Goal: Task Accomplishment & Management: Complete application form

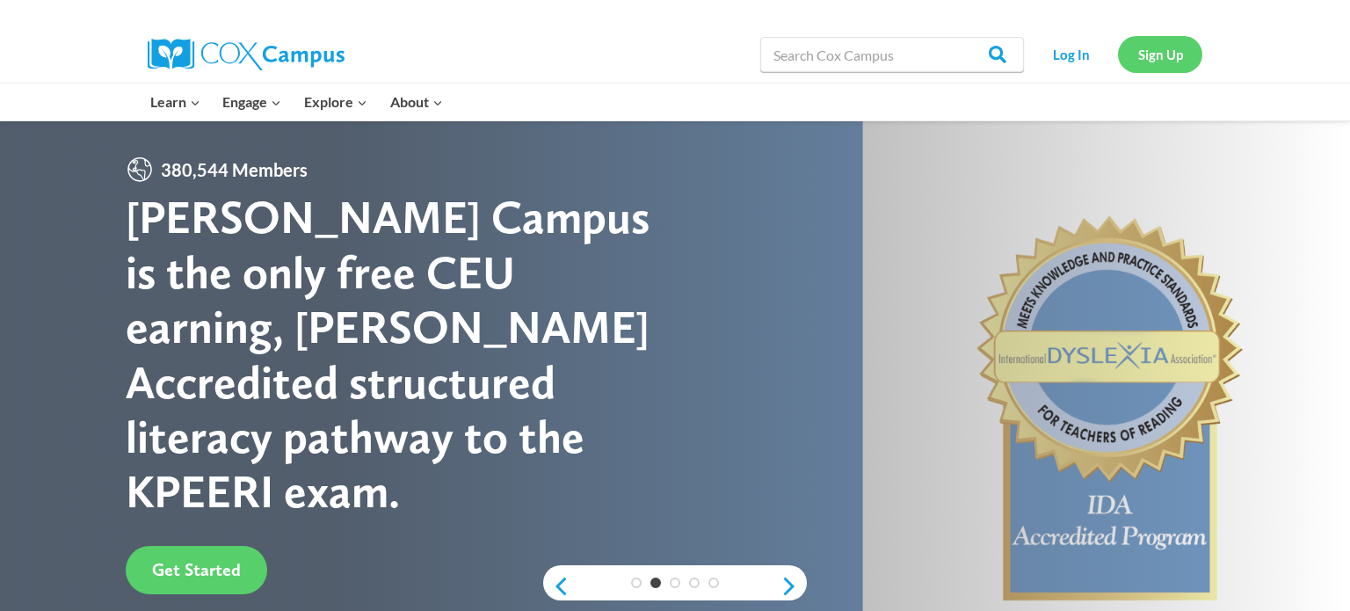
click at [1146, 57] on link "Sign Up" at bounding box center [1160, 54] width 84 height 36
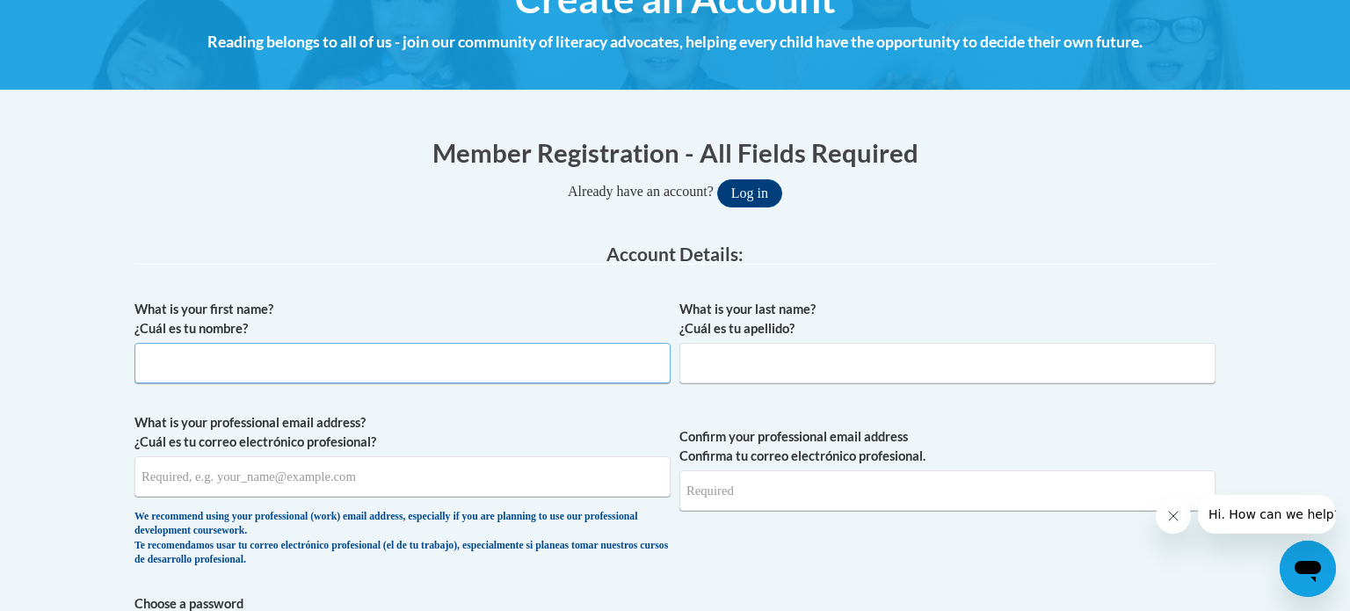
click at [211, 350] on input "What is your first name? ¿Cuál es tu nombre?" at bounding box center [402, 363] width 536 height 40
type input "Taylor"
click at [713, 373] on input "What is your last name? ¿Cuál es tu apellido?" at bounding box center [947, 363] width 536 height 40
type input "Mamula"
click at [157, 488] on input "What is your professional email address? ¿Cuál es tu correo electrónico profesi…" at bounding box center [402, 476] width 536 height 40
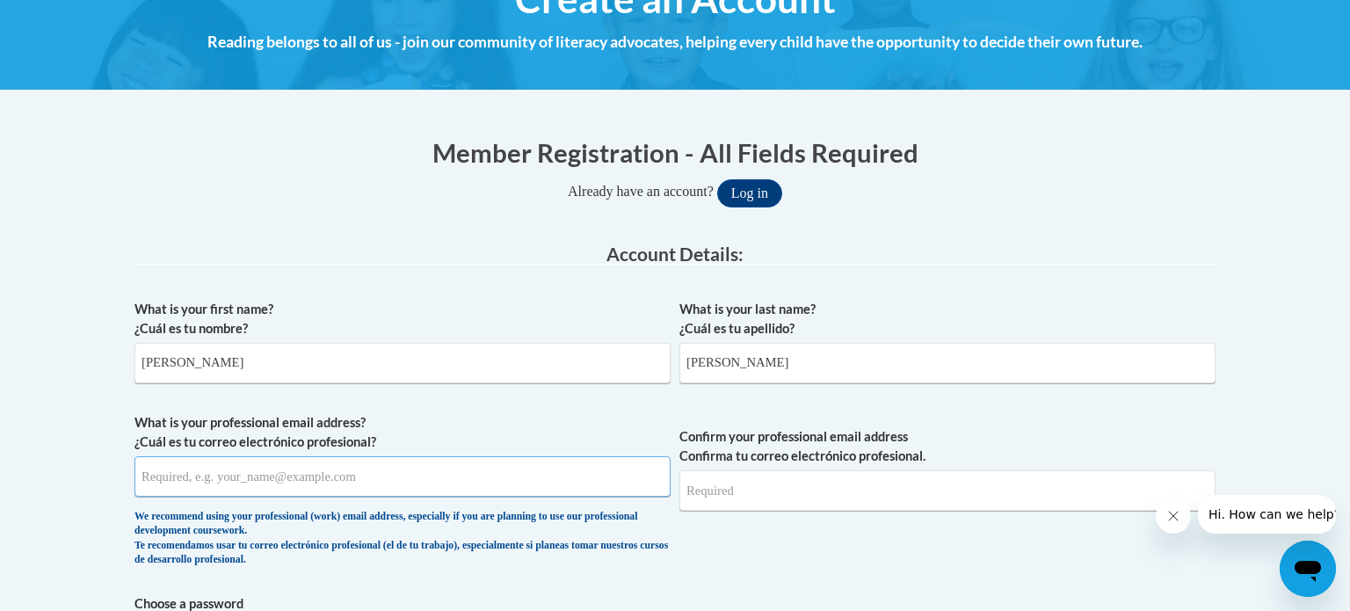
type input "p"
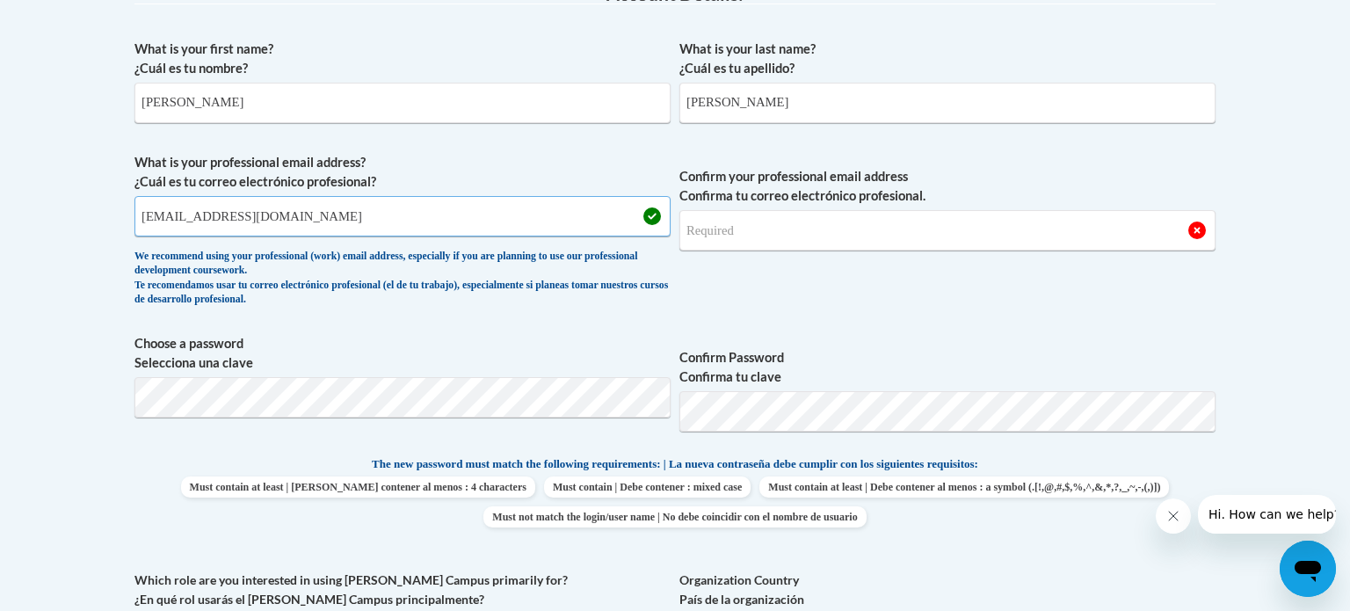
scroll to position [508, 0]
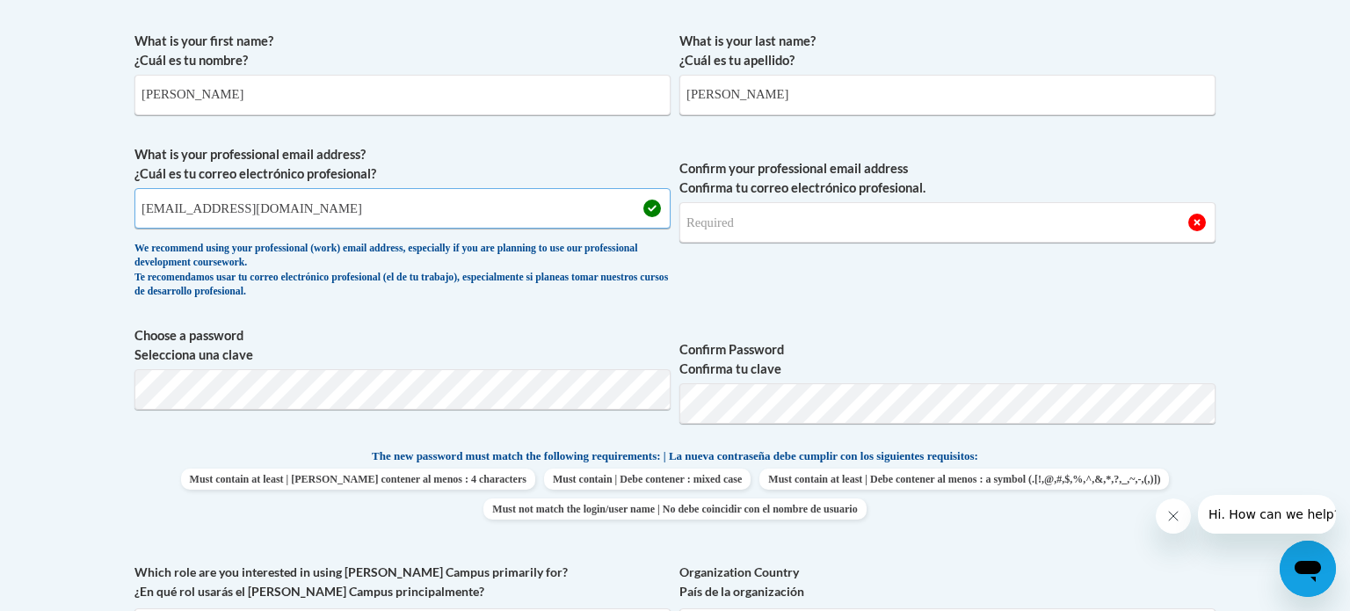
type input "mamulat@gjps.org"
click at [725, 227] on input "Confirm your professional email address Confirma tu correo electrónico profesio…" at bounding box center [947, 222] width 536 height 40
type input "mamulat@gjps.org"
click at [215, 452] on p "The new password must match the following requirements: | La nueva contraseña d…" at bounding box center [674, 457] width 1081 height 22
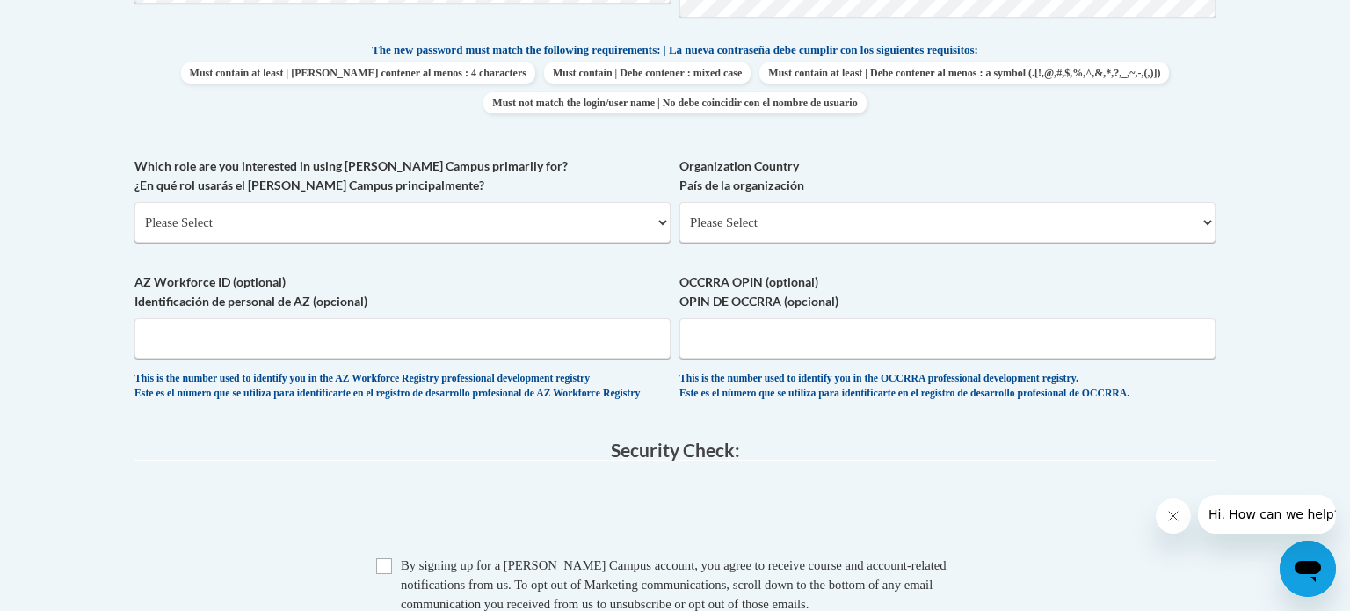
scroll to position [917, 0]
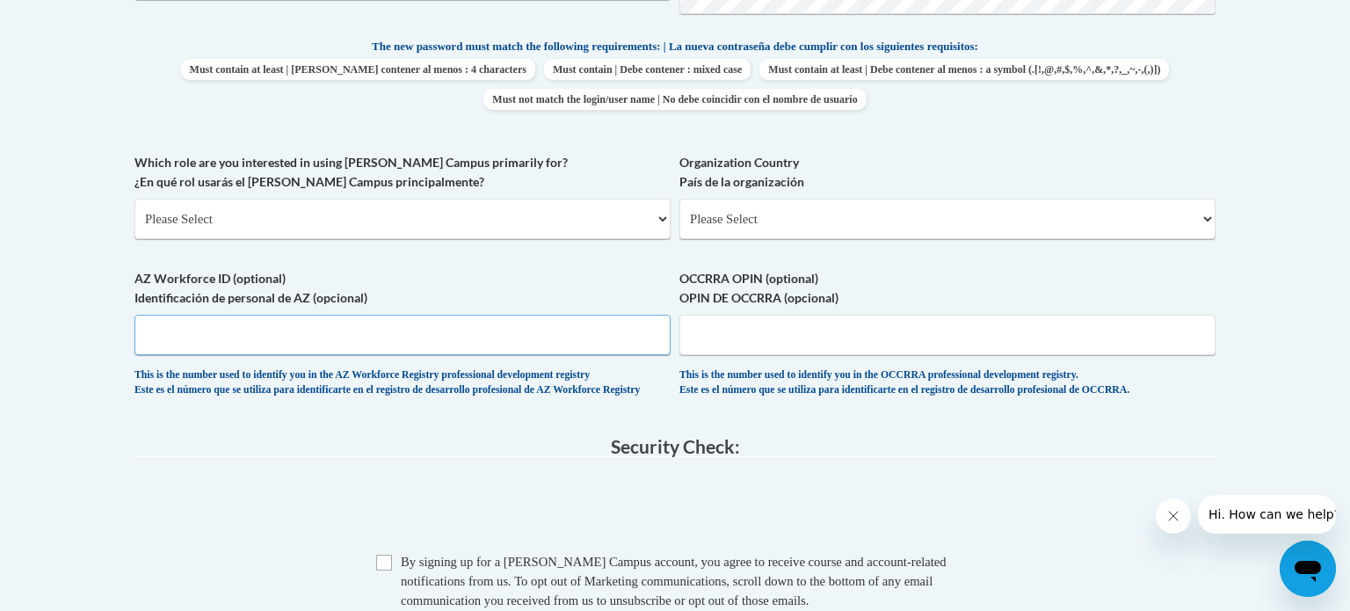
click at [271, 322] on input "AZ Workforce ID (optional) Identificación de personal de AZ (opcional)" at bounding box center [402, 335] width 536 height 40
click at [742, 330] on input "OCCRRA OPIN (optional) OPIN DE OCCRRA (opcional)" at bounding box center [947, 335] width 536 height 40
type input "11315597"
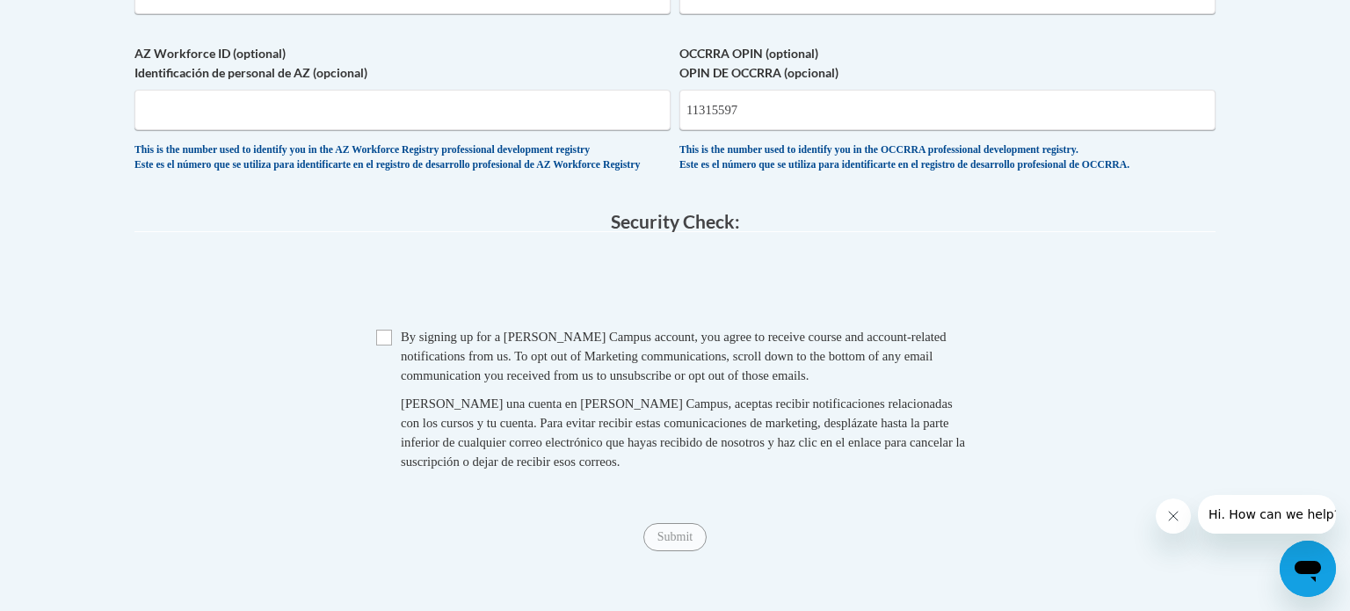
scroll to position [1146, 0]
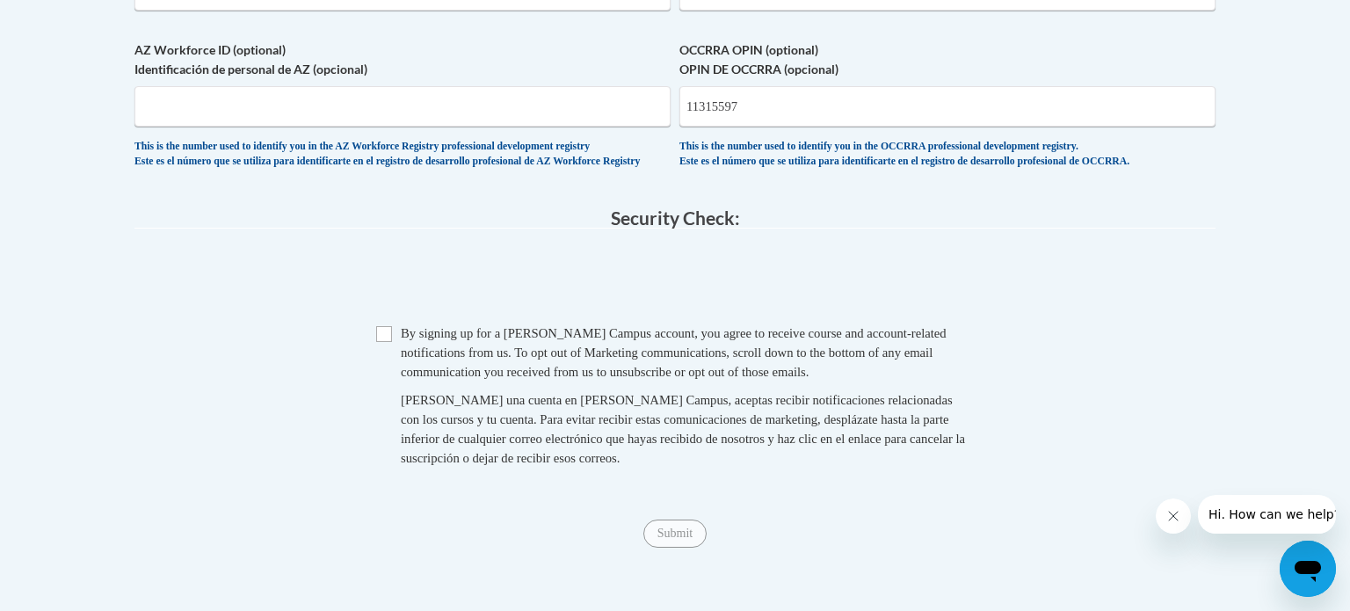
click at [383, 357] on span "Checkbox By signing up for a Cox Campus account, you agree to receive course an…" at bounding box center [674, 404] width 597 height 162
click at [386, 342] on input "Checkbox" at bounding box center [384, 334] width 16 height 16
checkbox input "true"
click at [659, 541] on input "Submit" at bounding box center [674, 533] width 63 height 28
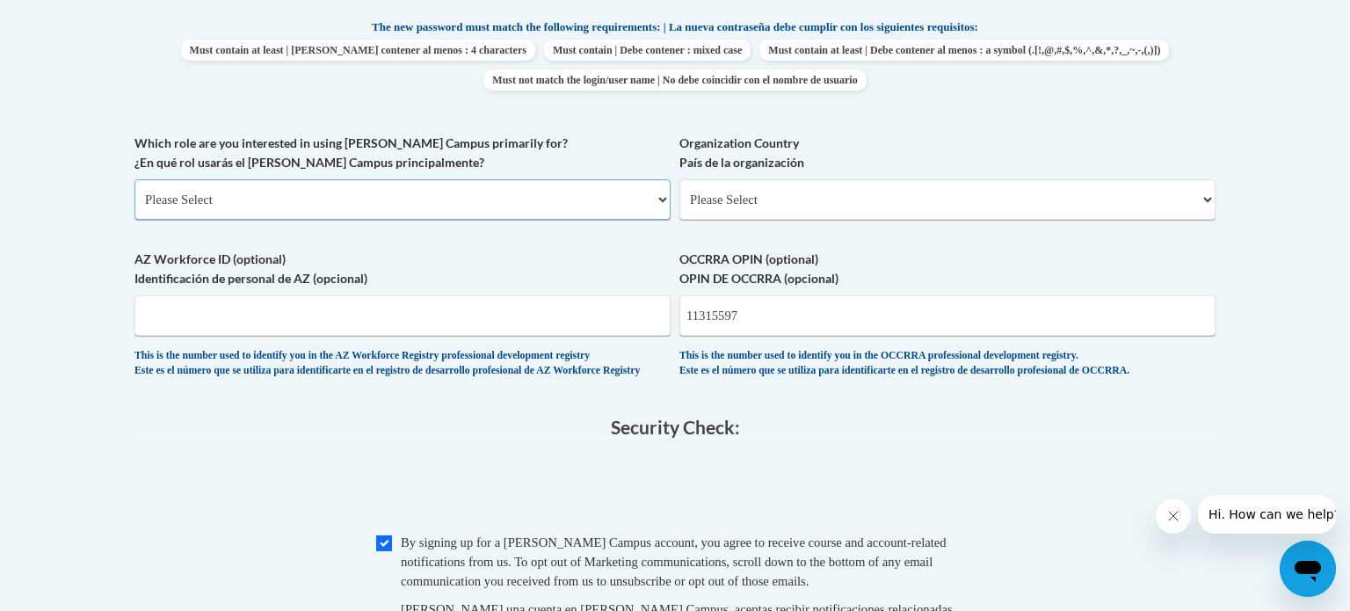
scroll to position [935, 0]
click at [185, 209] on select "Please Select College/University | Colegio/Universidad Community/Nonprofit Part…" at bounding box center [402, 201] width 536 height 40
select select "fbf2d438-af2f-41f8-98f1-81c410e29de3"
click at [134, 181] on select "Please Select College/University | Colegio/Universidad Community/Nonprofit Part…" at bounding box center [402, 201] width 536 height 40
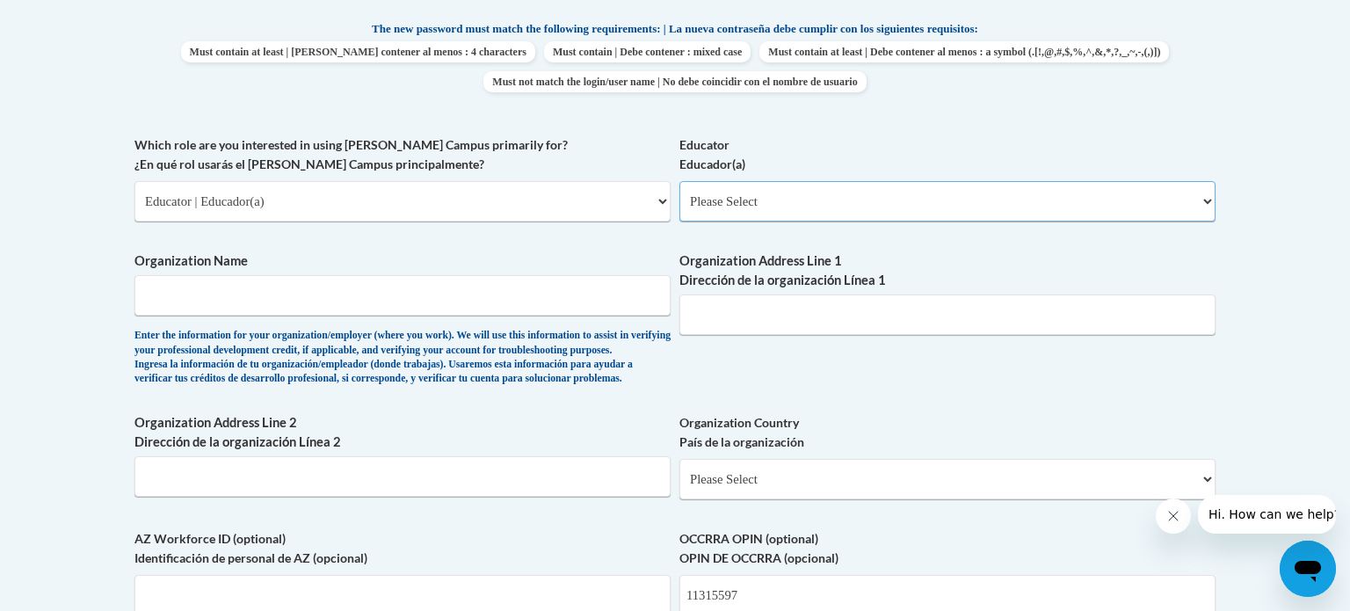
click at [749, 205] on select "Please Select Early Learning/Daycare Teacher/Family Home Care Provider | Maestr…" at bounding box center [947, 201] width 536 height 40
click at [679, 181] on select "Please Select Early Learning/Daycare Teacher/Family Home Care Provider | Maestr…" at bounding box center [947, 201] width 536 height 40
click at [843, 193] on select "Please Select Early Learning/Daycare Teacher/Family Home Care Provider | Maestr…" at bounding box center [947, 201] width 536 height 40
select select "d5fdb05a-b36c-4d60-97fa-9afceda7e903"
click at [679, 181] on select "Please Select Early Learning/Daycare Teacher/Family Home Care Provider | Maestr…" at bounding box center [947, 201] width 536 height 40
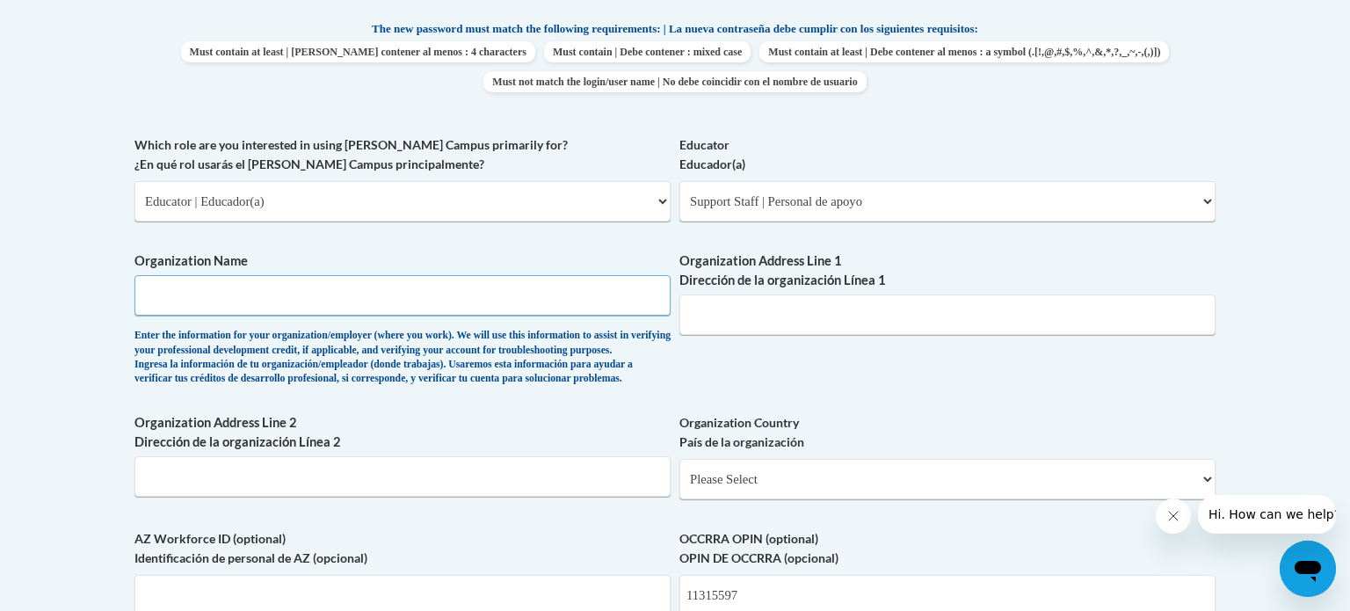
click at [313, 284] on input "Organization Name" at bounding box center [402, 295] width 536 height 40
type input "G"
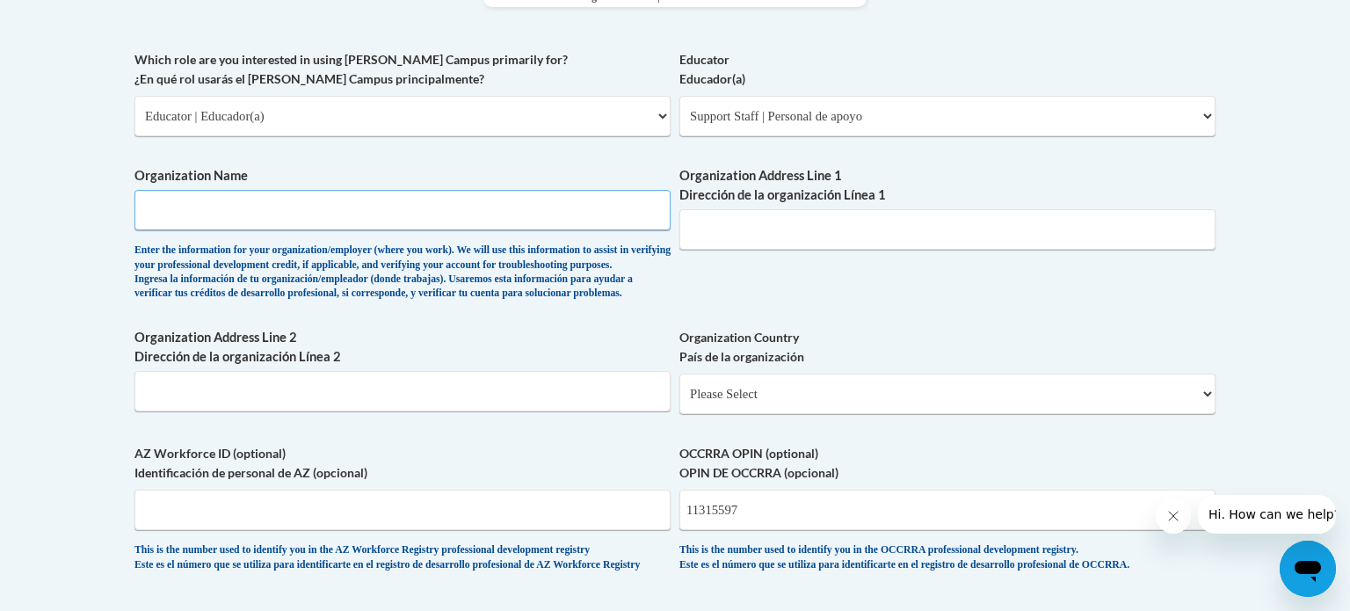
scroll to position [1017, 0]
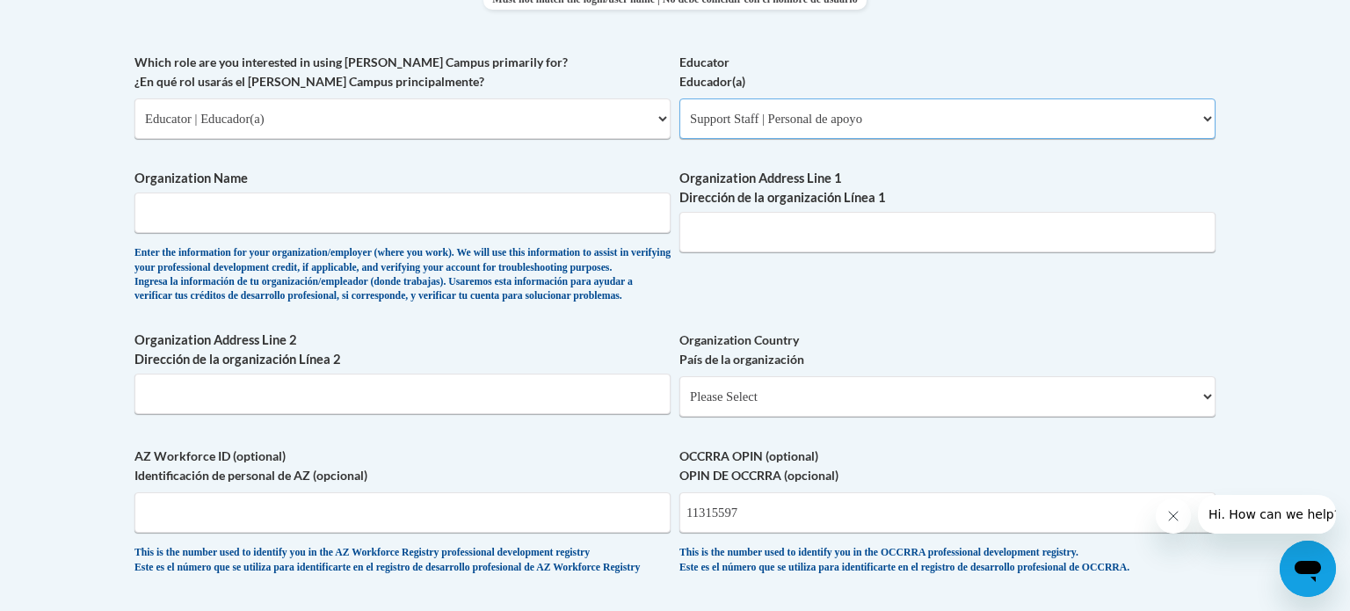
click at [829, 112] on select "Please Select Early Learning/Daycare Teacher/Family Home Care Provider | Maestr…" at bounding box center [947, 118] width 536 height 40
click at [679, 98] on select "Please Select Early Learning/Daycare Teacher/Family Home Care Provider | Maestr…" at bounding box center [947, 118] width 536 height 40
click at [468, 207] on input "Organization Name" at bounding box center [402, 212] width 536 height 40
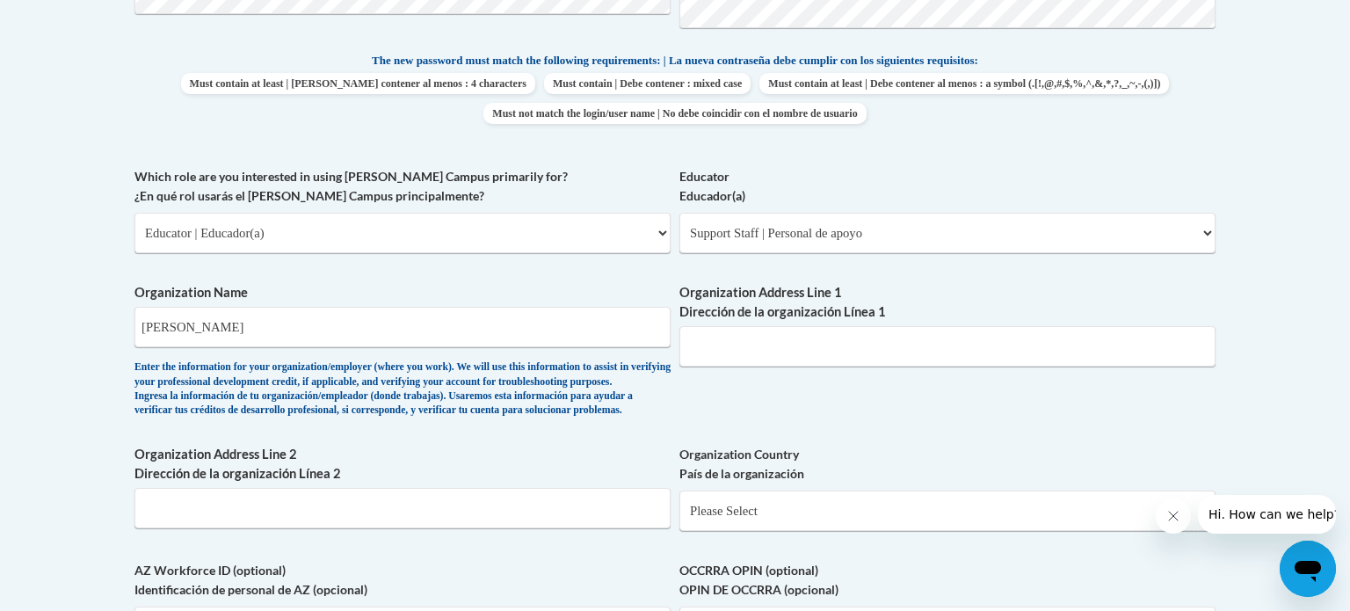
scroll to position [919, 0]
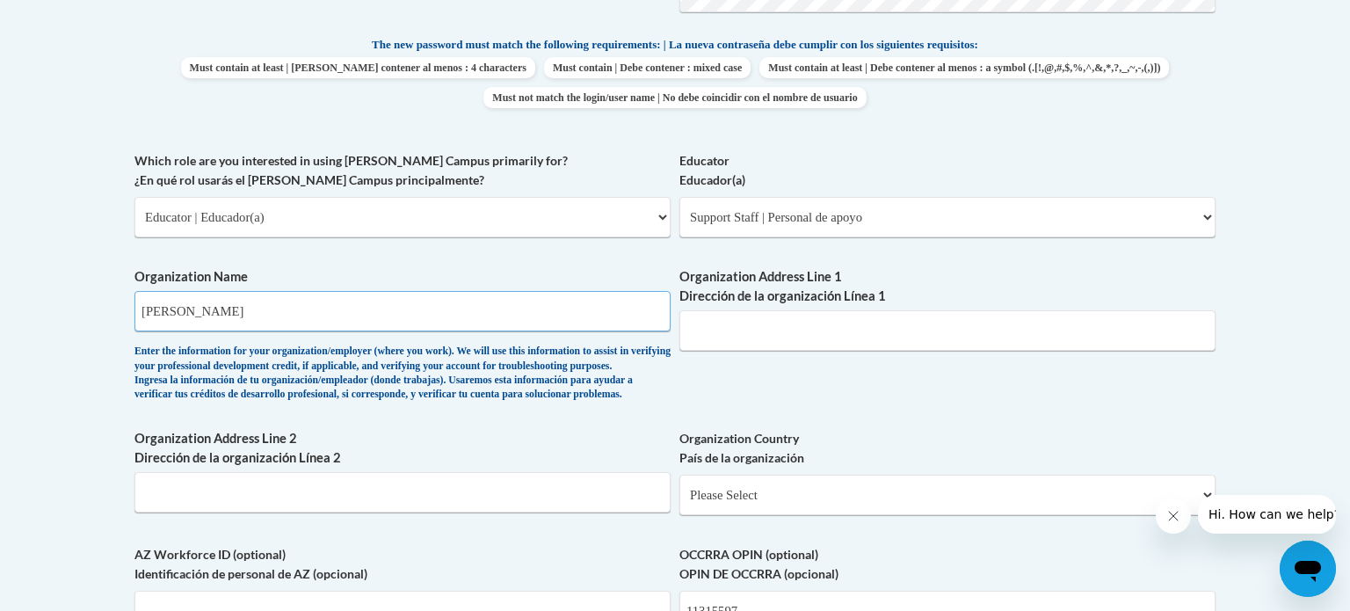
click at [260, 302] on input "Gahanna Jeffer" at bounding box center [402, 311] width 536 height 40
type input "Gahanna-Jefferson Public Schools"
click at [807, 329] on input "Organization Address Line 1 Dirección de la organización Línea 1" at bounding box center [947, 330] width 536 height 40
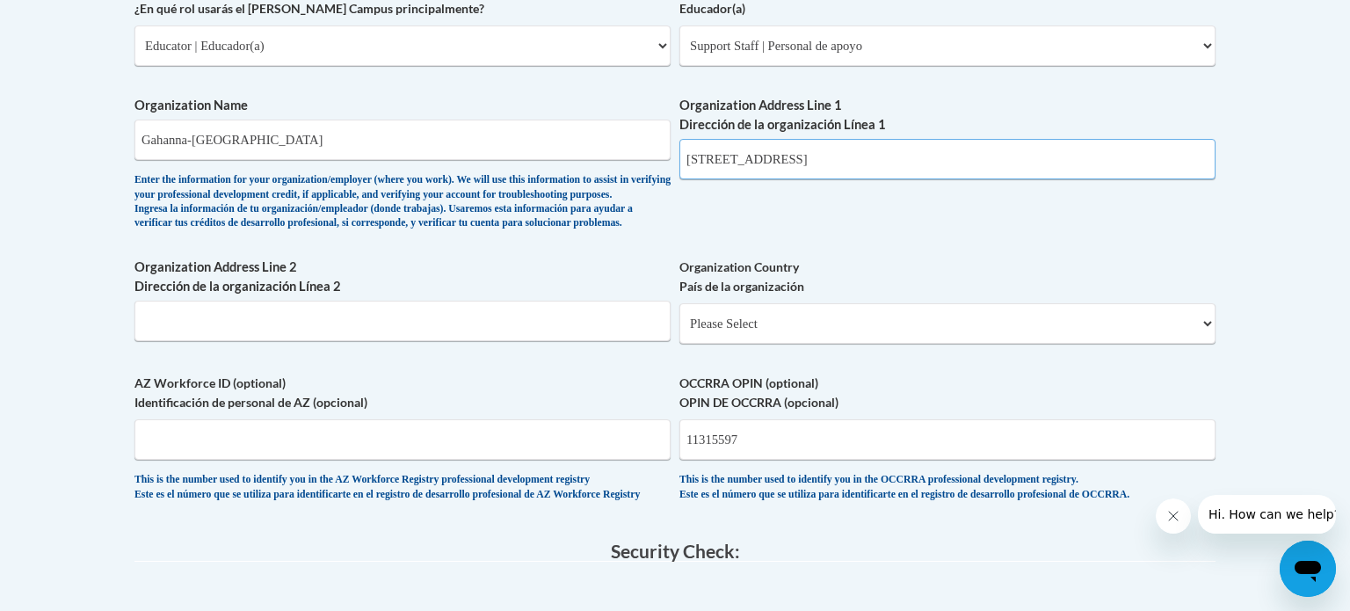
scroll to position [1095, 0]
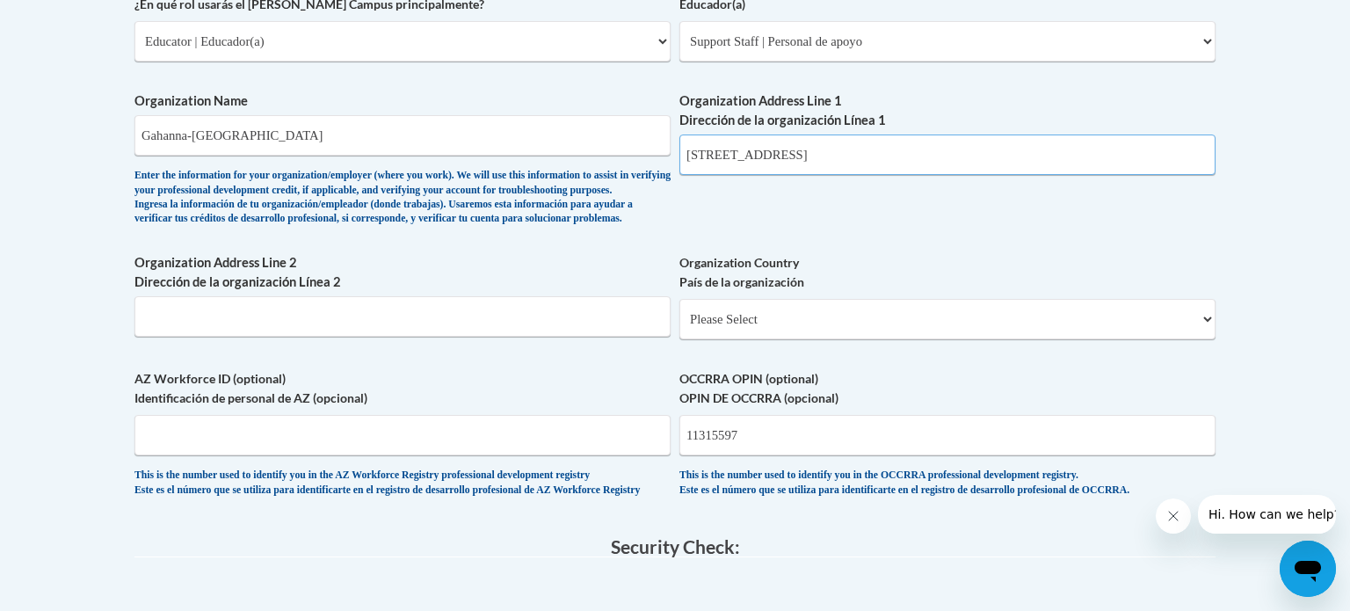
type input "380 Granville Street"
click at [315, 337] on input "Organization Address Line 2 Dirección de la organización Línea 2" at bounding box center [402, 316] width 536 height 40
type input "Gahann"
type input "Gahanna, Ohio, USA"
click at [782, 338] on select "Please Select United States | Estados Unidos Outside of the United States | Fue…" at bounding box center [947, 319] width 536 height 40
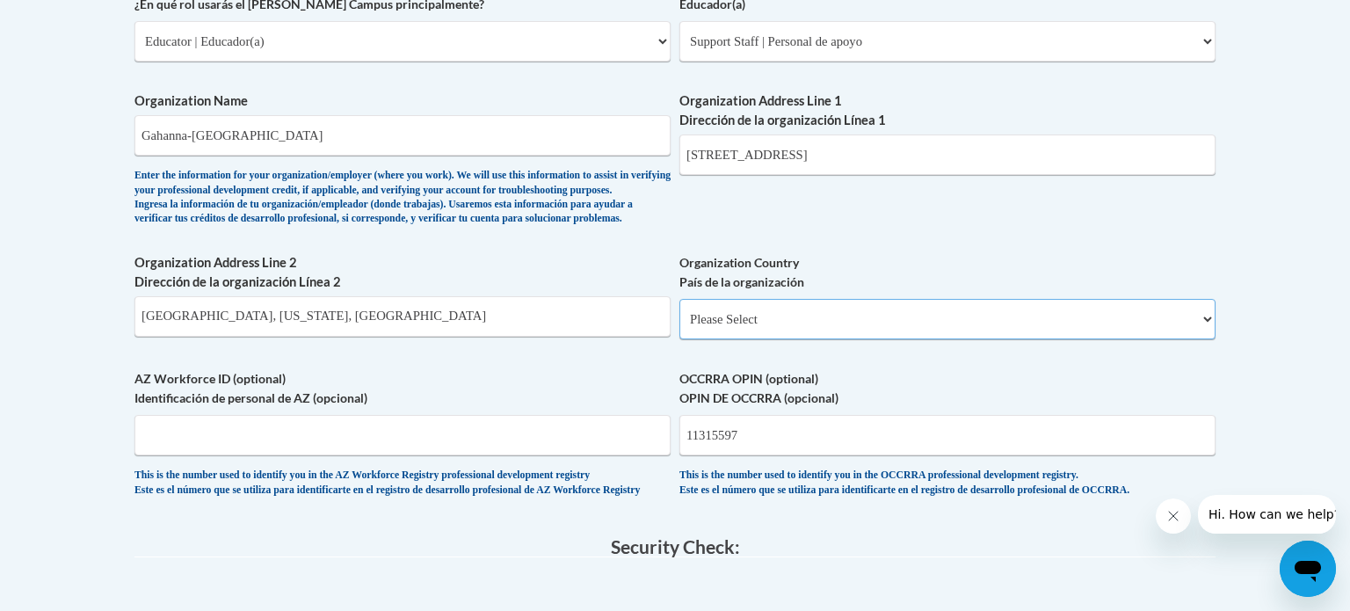
select select "ad49bcad-a171-4b2e-b99c-48b446064914"
click at [679, 327] on select "Please Select United States | Estados Unidos Outside of the United States | Fue…" at bounding box center [947, 319] width 536 height 40
select select
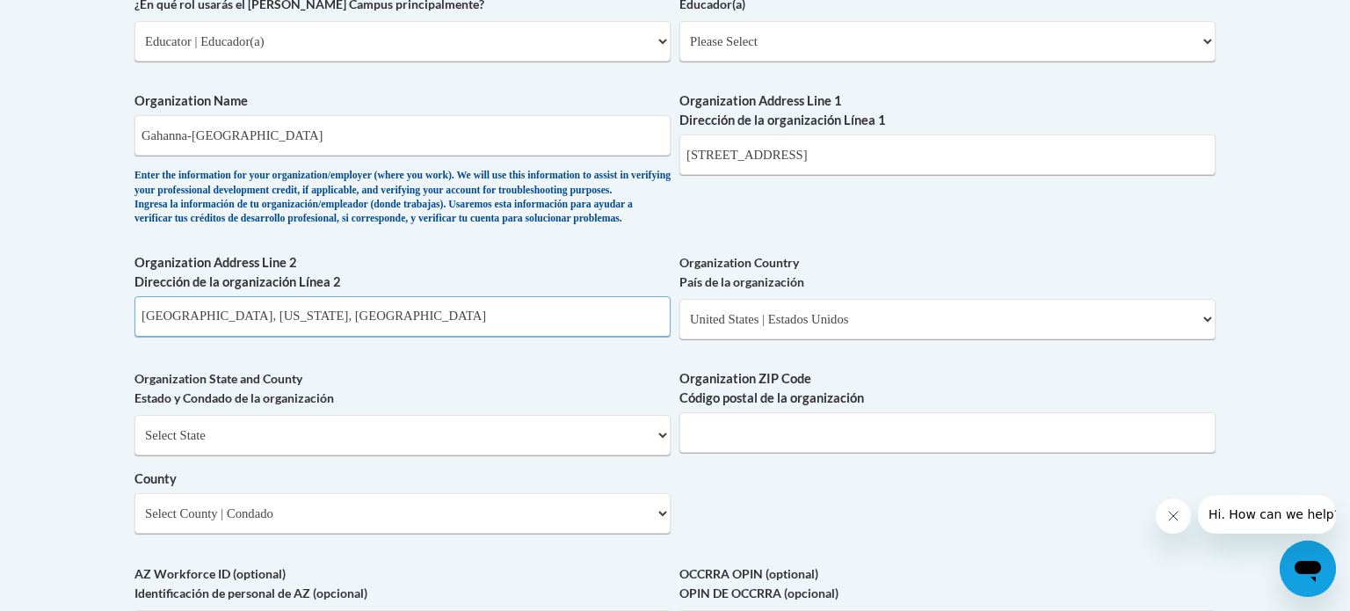
click at [241, 337] on input "Gahanna, Ohio, USA" at bounding box center [402, 316] width 536 height 40
click at [186, 337] on input "Gahanna, Ohio, USA" at bounding box center [402, 316] width 536 height 40
click at [360, 337] on input "Gahanna, Ohio, USA" at bounding box center [402, 316] width 536 height 40
type input "G"
click at [250, 455] on select "Select State Alabama Alaska Arizona Arkansas California Colorado Connecticut De…" at bounding box center [402, 435] width 536 height 40
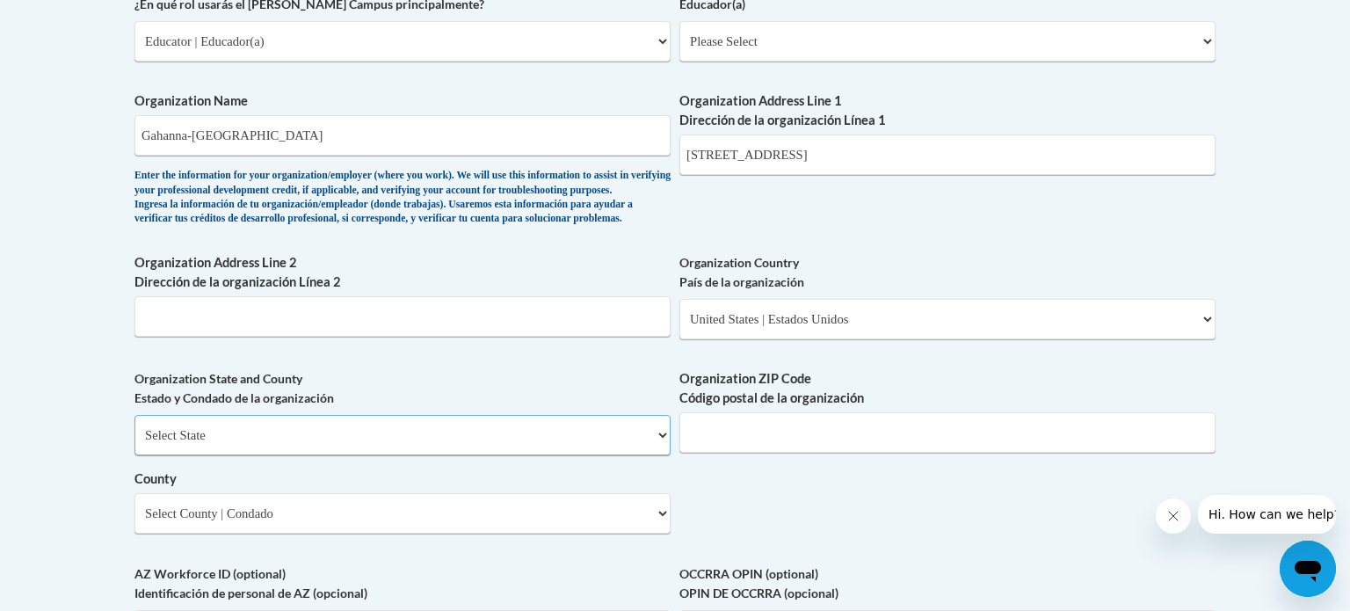
select select "Ohio"
click at [134, 443] on select "Select State Alabama Alaska Arizona Arkansas California Colorado Connecticut De…" at bounding box center [402, 435] width 536 height 40
click at [711, 451] on input "Organization ZIP Code Código postal de la organización" at bounding box center [947, 432] width 536 height 40
type input "43230"
click at [279, 533] on select "Select County Adams Allen Ashland Ashtabula Athens Auglaize Belmont Brown Butle…" at bounding box center [402, 513] width 536 height 40
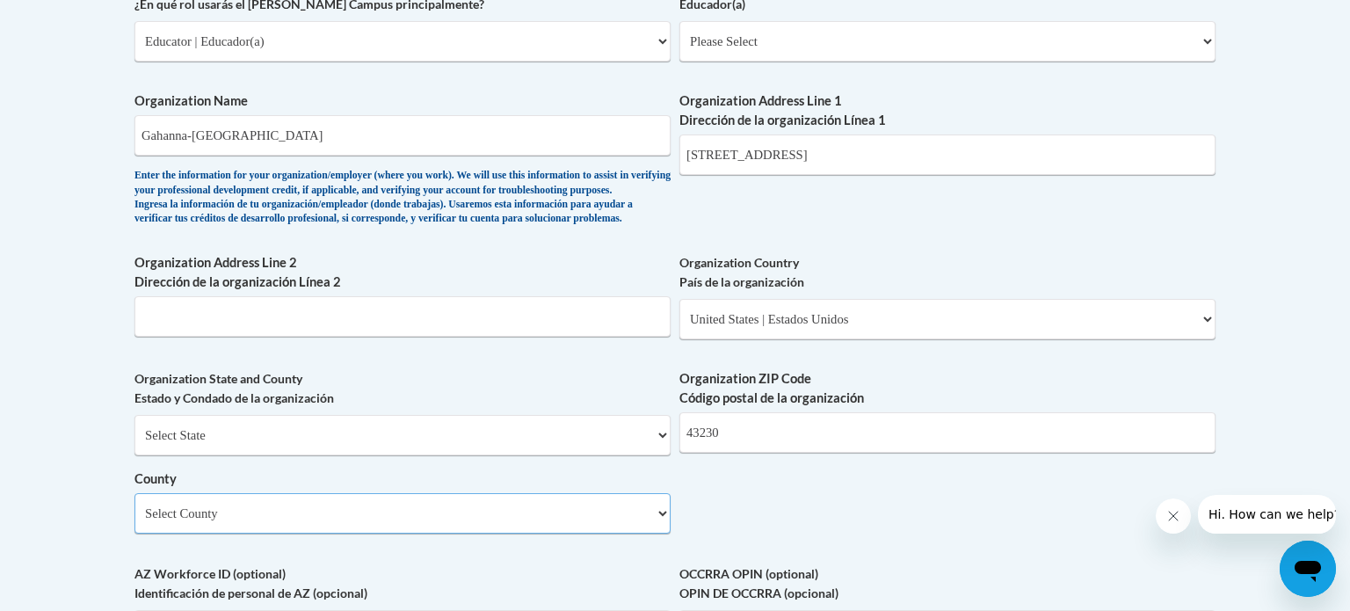
select select "Franklin"
click at [134, 521] on select "Select County Adams Allen Ashland Ashtabula Athens Auglaize Belmont Brown Butle…" at bounding box center [402, 513] width 536 height 40
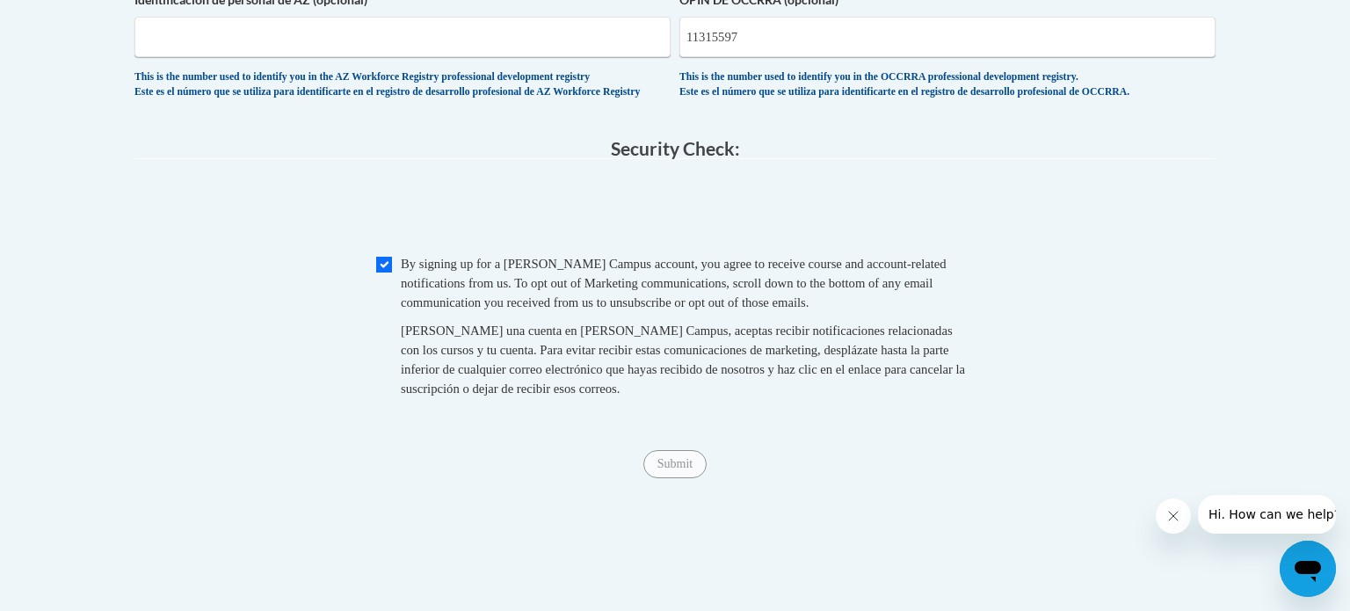
scroll to position [1738, 0]
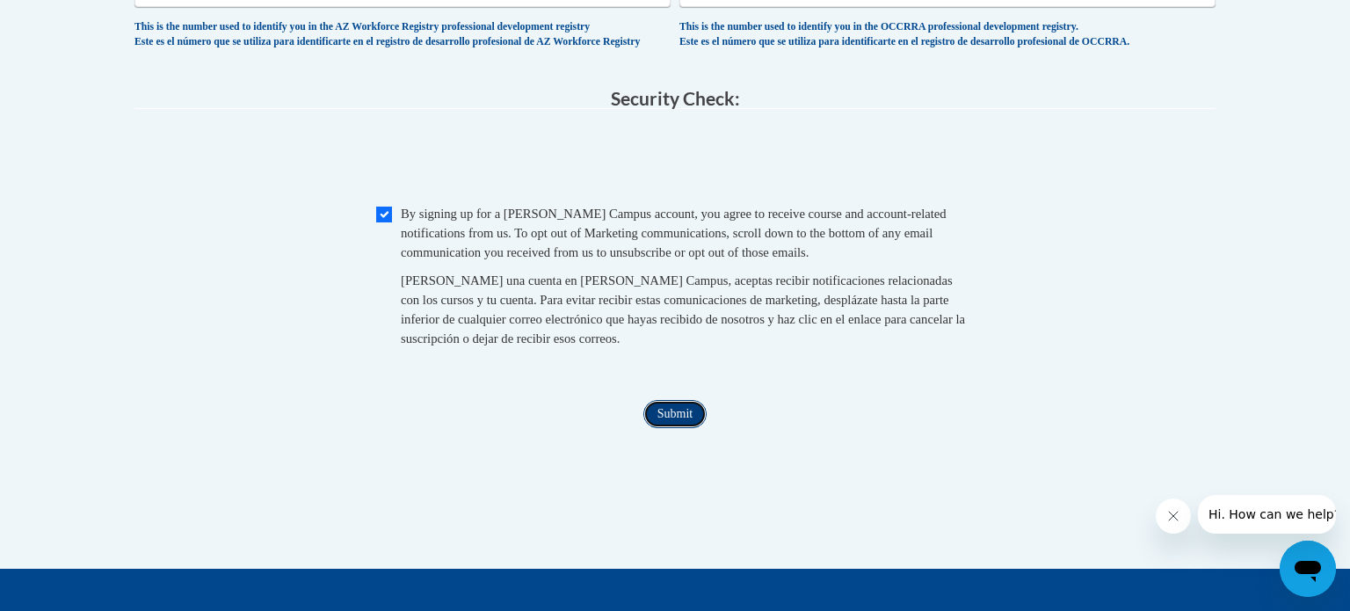
click at [684, 428] on input "Submit" at bounding box center [674, 414] width 63 height 28
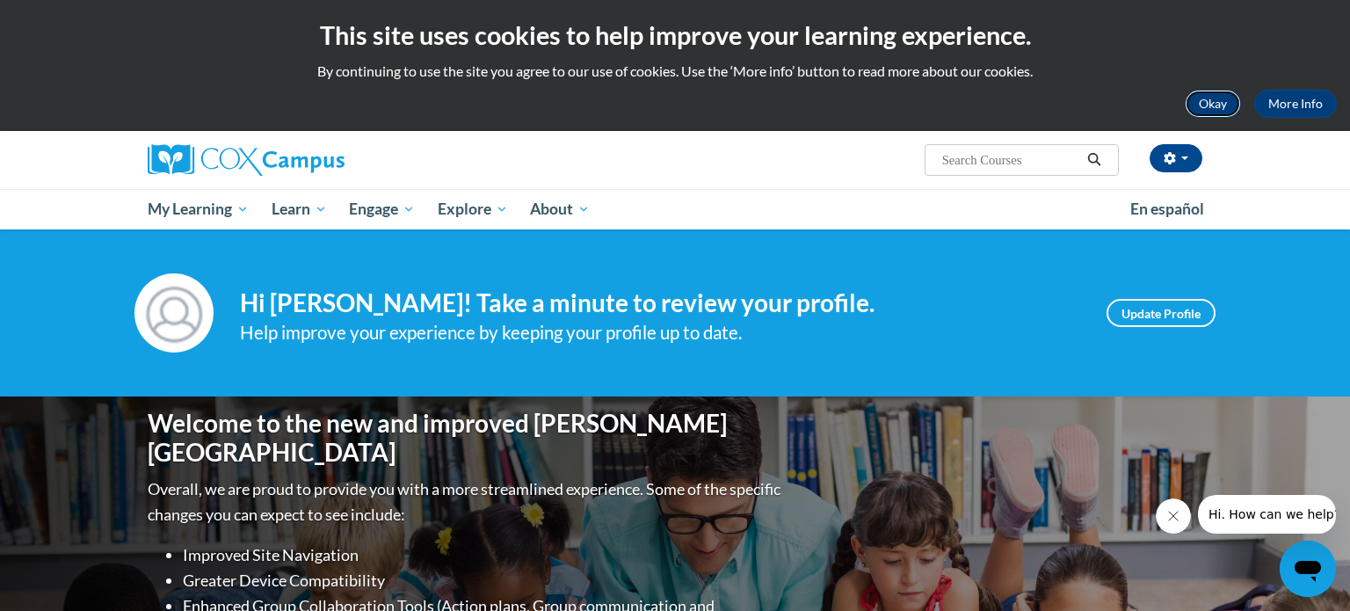
click at [1225, 105] on button "Okay" at bounding box center [1212, 104] width 56 height 28
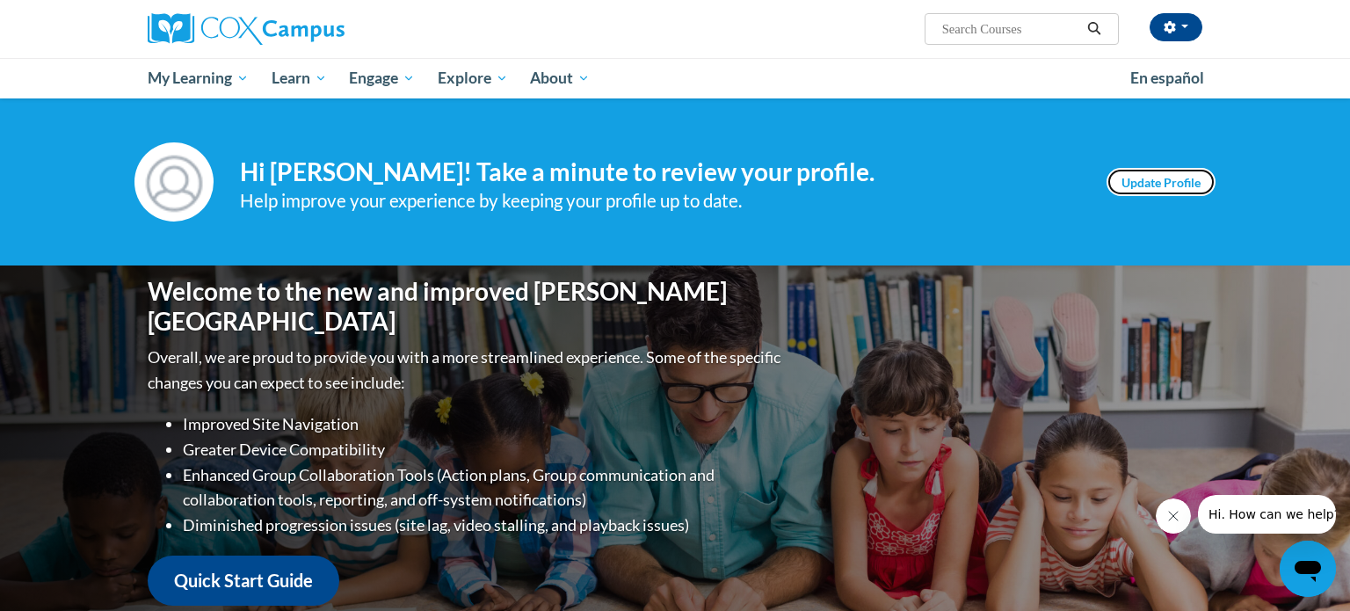
click at [1133, 186] on link "Update Profile" at bounding box center [1160, 182] width 109 height 28
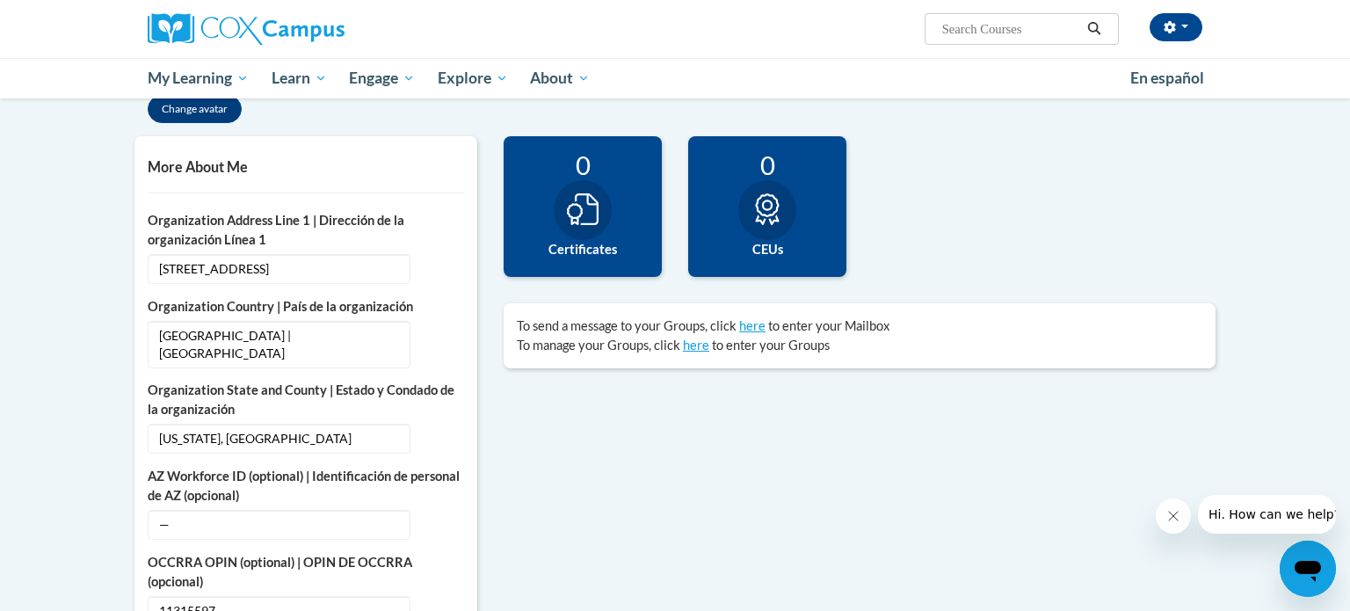
scroll to position [378, 0]
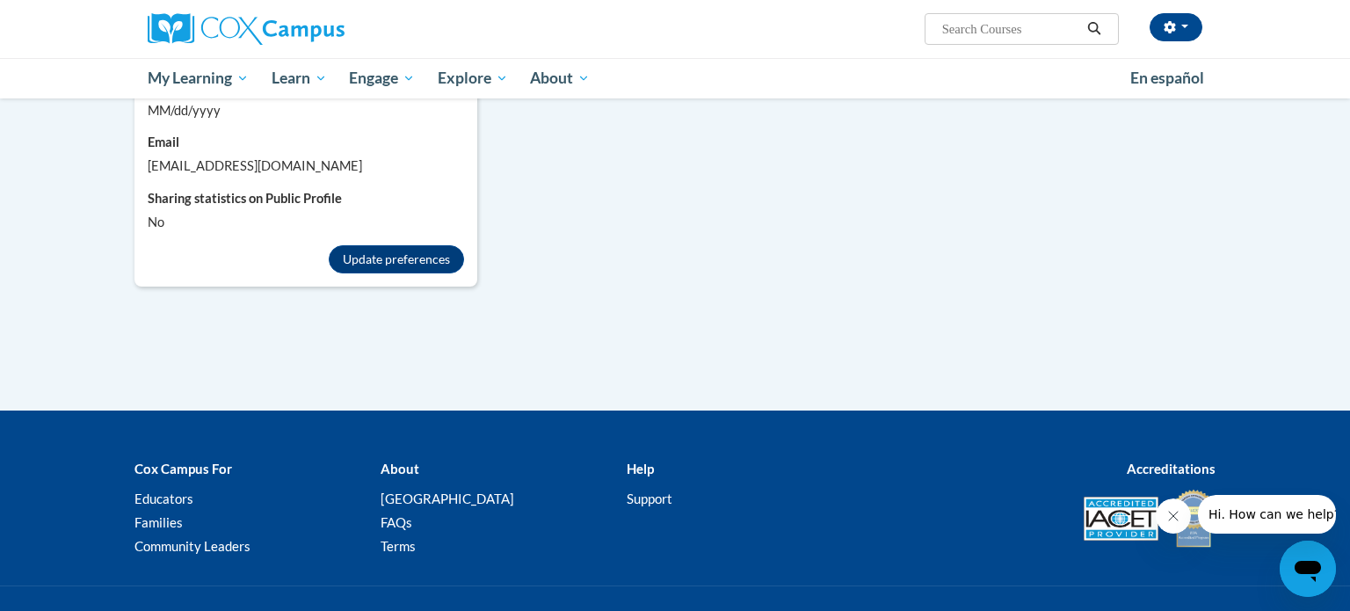
scroll to position [0, 0]
